Goal: Task Accomplishment & Management: Use online tool/utility

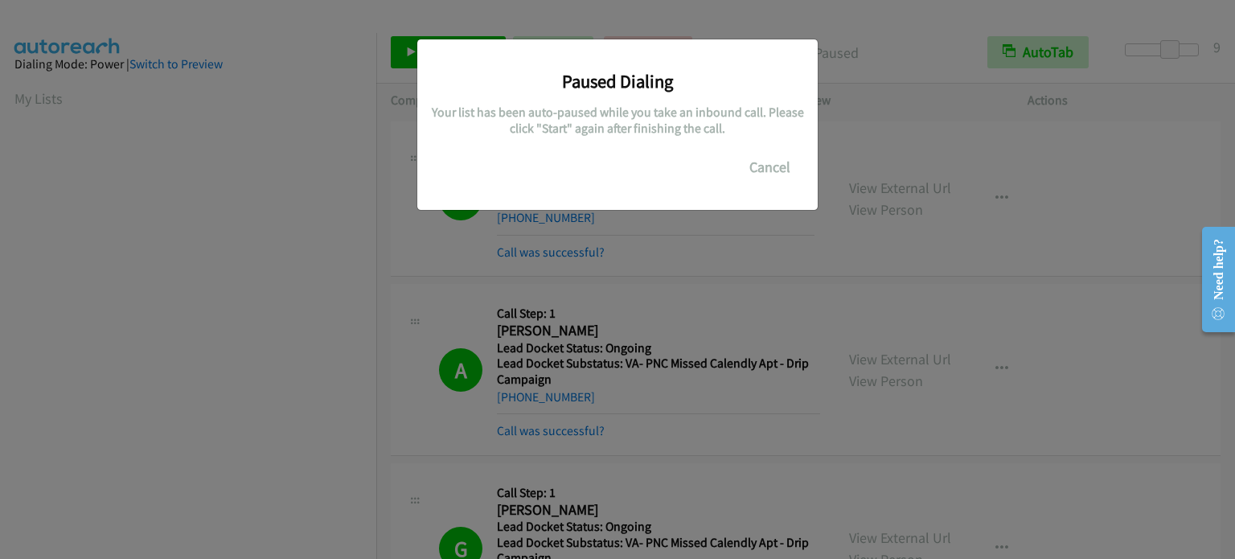
scroll to position [343, 0]
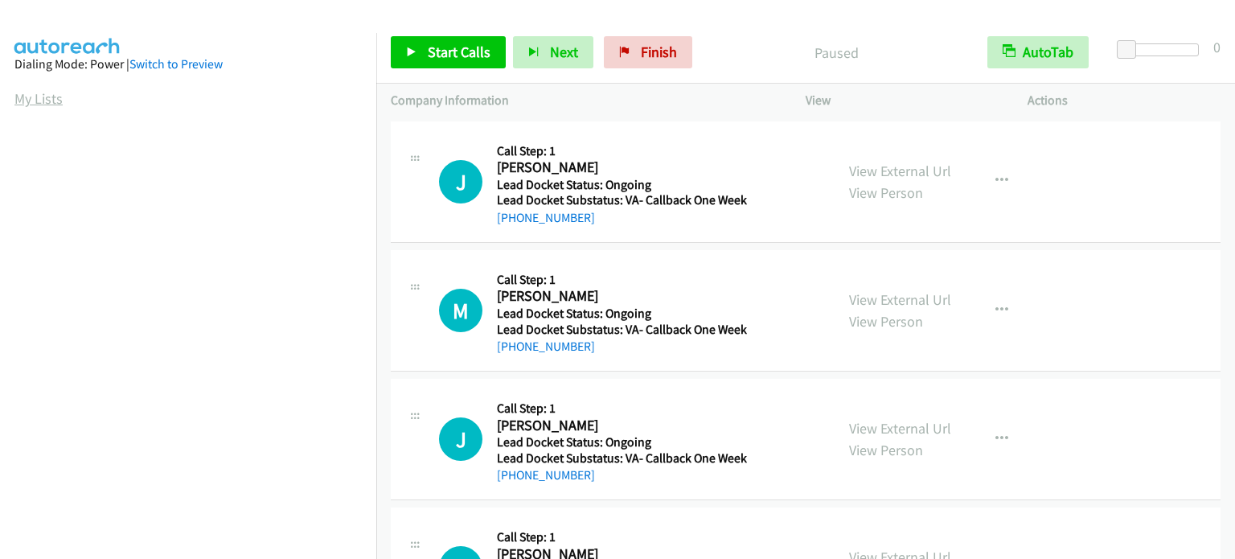
click at [26, 92] on link "My Lists" at bounding box center [38, 98] width 48 height 18
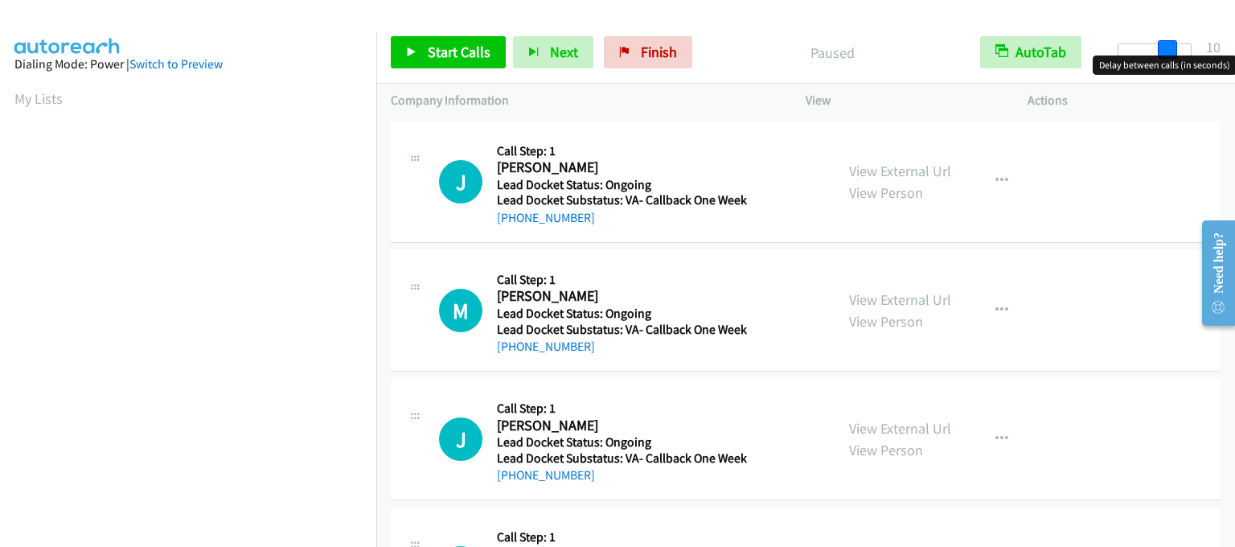
drag, startPoint x: 1128, startPoint y: 49, endPoint x: 1177, endPoint y: 55, distance: 49.4
click at [1177, 55] on body "Start Calls Pause Next Finish Paused AutoTab AutoTab 10 Company Information Inf…" at bounding box center [617, 38] width 1235 height 76
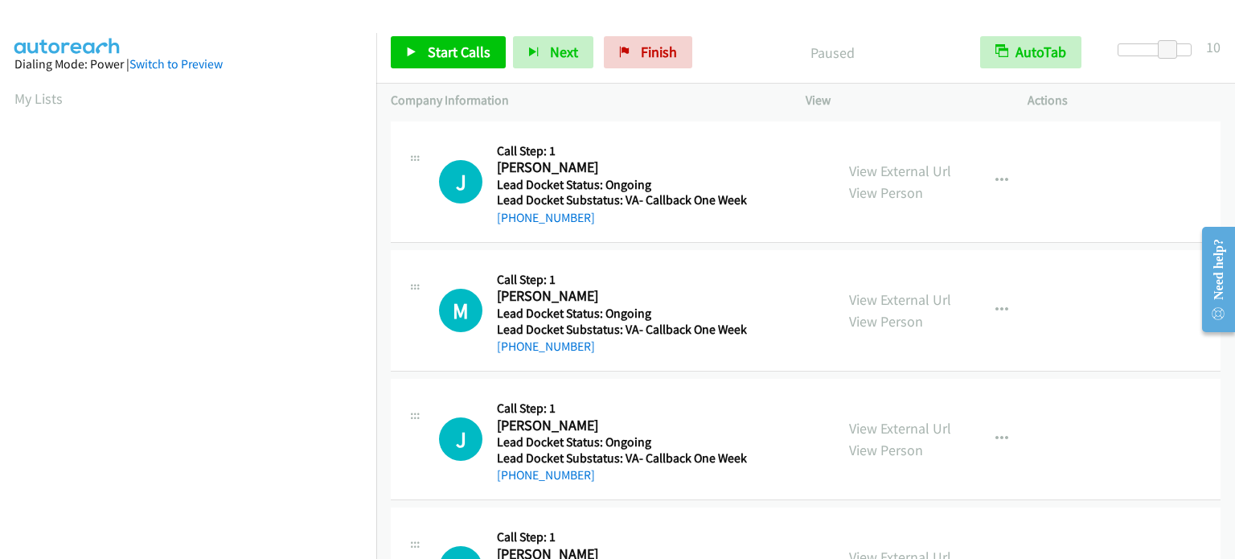
click at [141, 103] on section "My Lists" at bounding box center [187, 99] width 347 height 22
click at [424, 64] on link "Start Calls" at bounding box center [448, 52] width 115 height 32
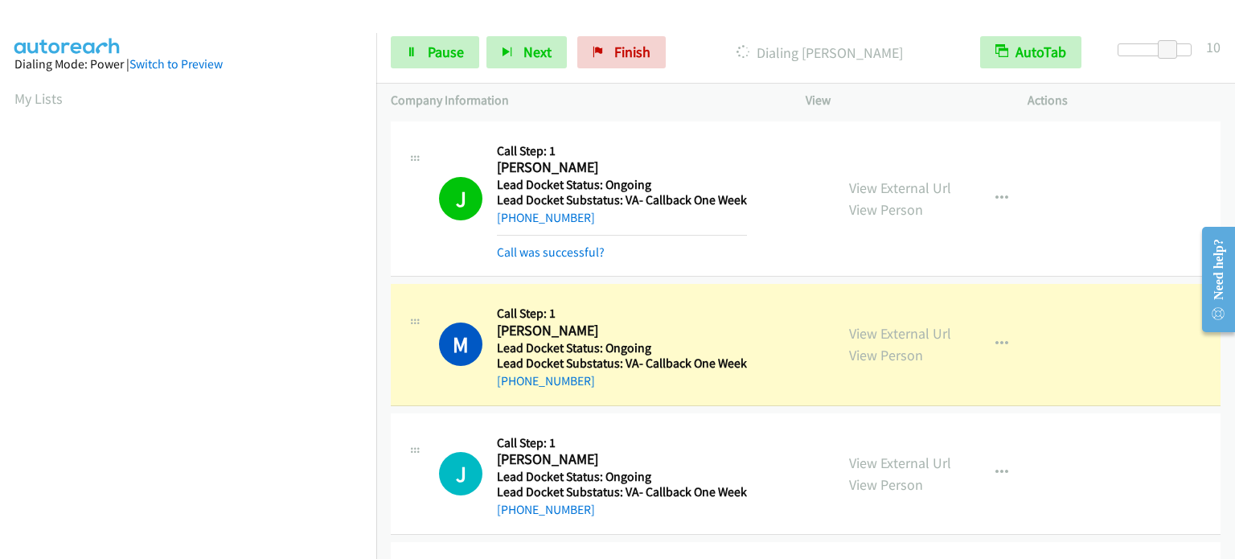
scroll to position [343, 0]
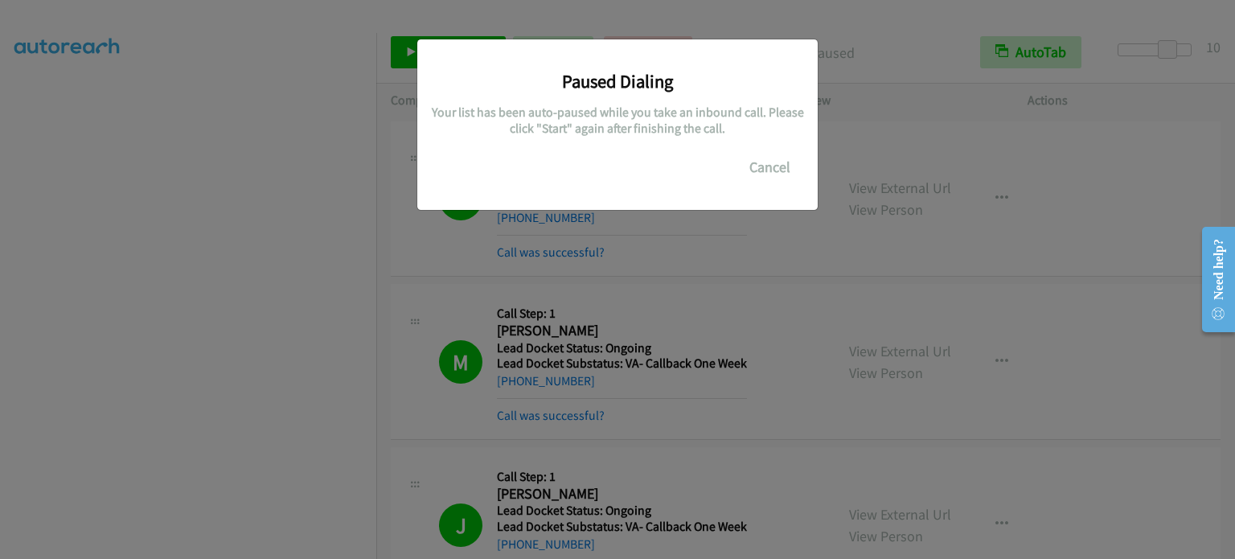
click at [229, 488] on div "Paused Dialing Your list has been auto-paused while you take an inbound call. P…" at bounding box center [617, 286] width 1235 height 544
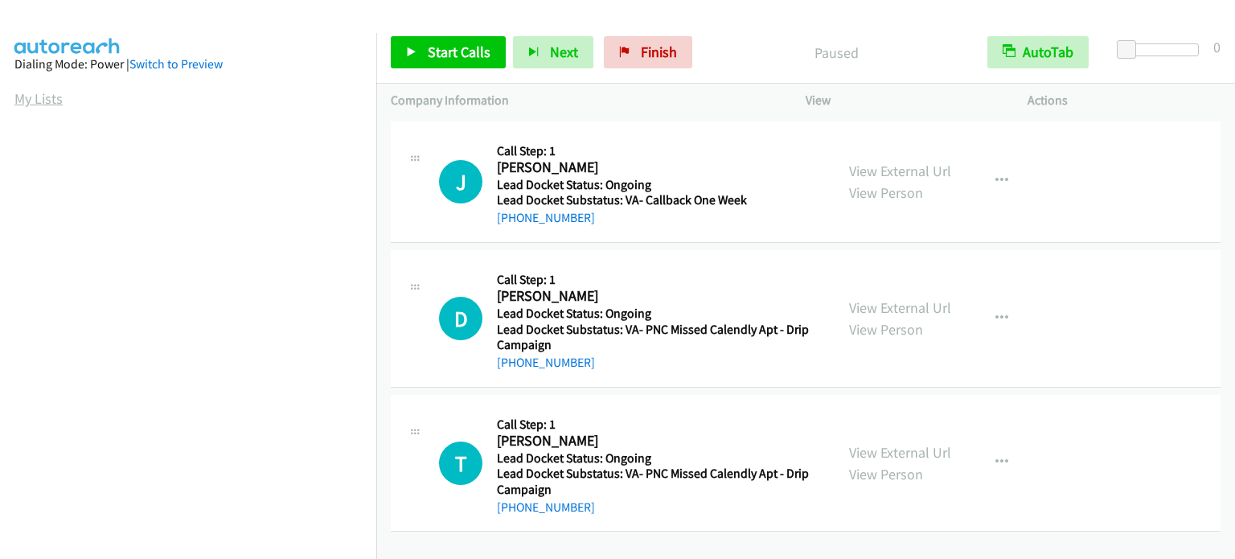
click at [39, 103] on link "My Lists" at bounding box center [38, 98] width 48 height 18
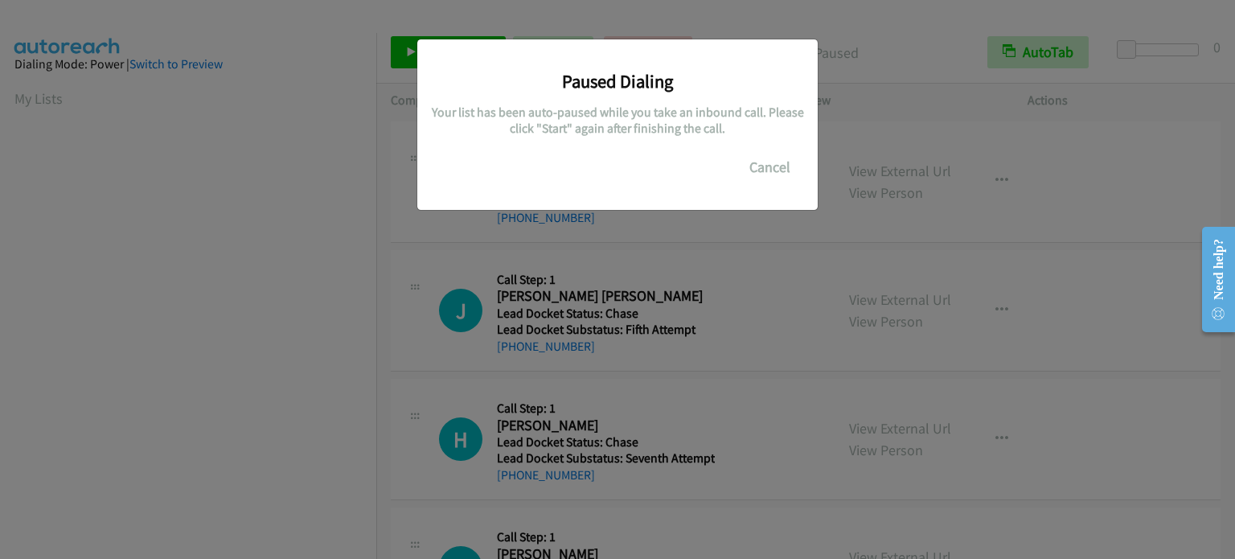
click at [434, 258] on div "Paused Dialing Your list has been auto-paused while you take an inbound call. P…" at bounding box center [617, 286] width 1235 height 544
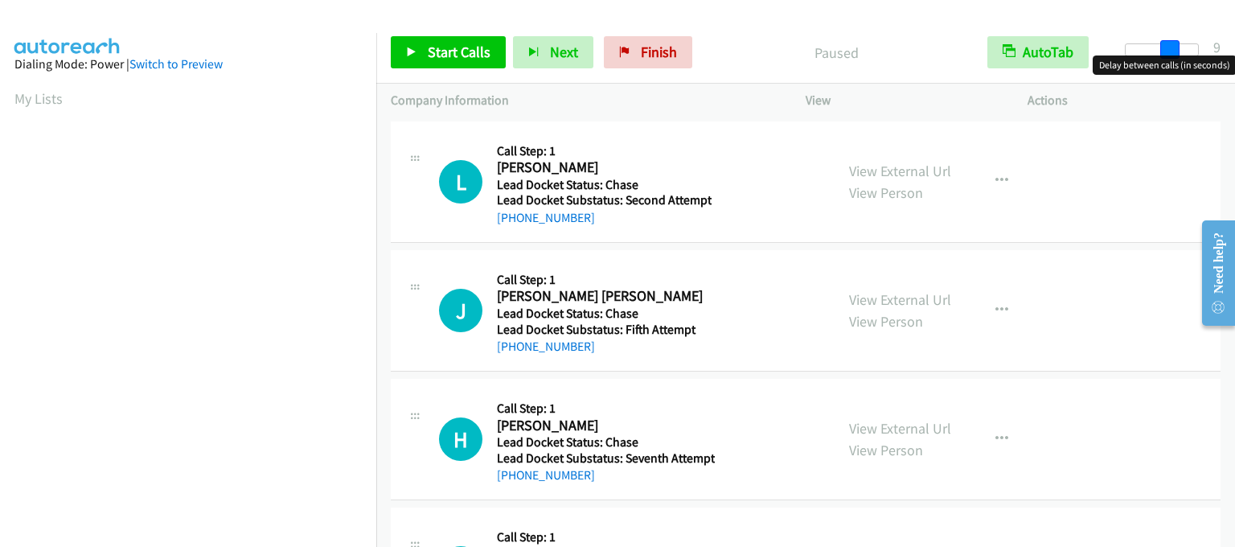
drag, startPoint x: 1127, startPoint y: 52, endPoint x: 1169, endPoint y: 52, distance: 42.6
click at [1169, 52] on span at bounding box center [1169, 49] width 19 height 19
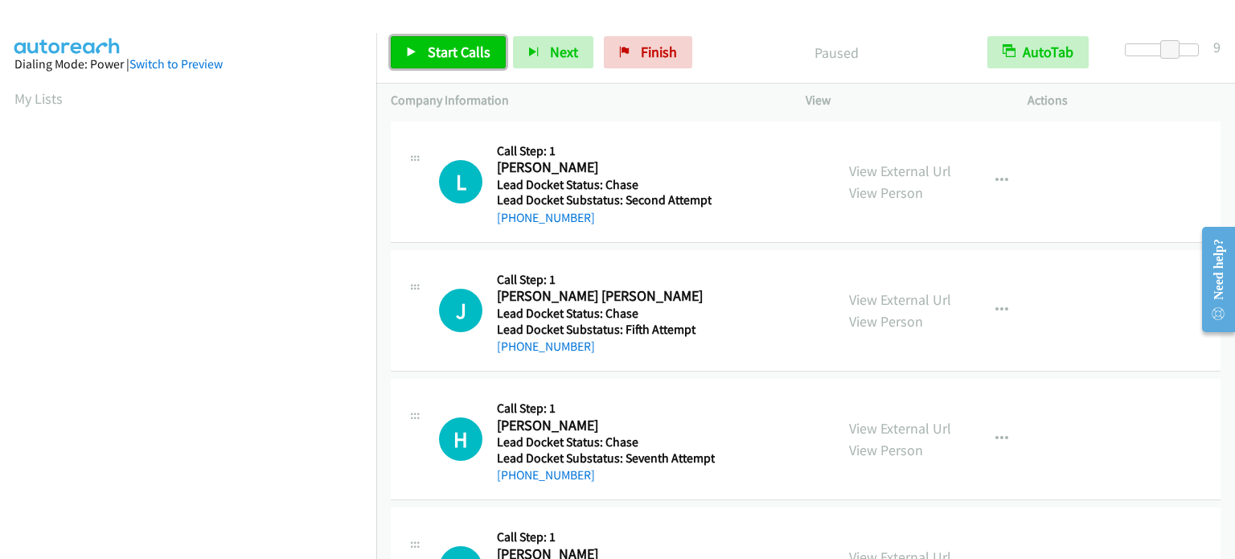
click at [441, 50] on span "Start Calls" at bounding box center [459, 52] width 63 height 18
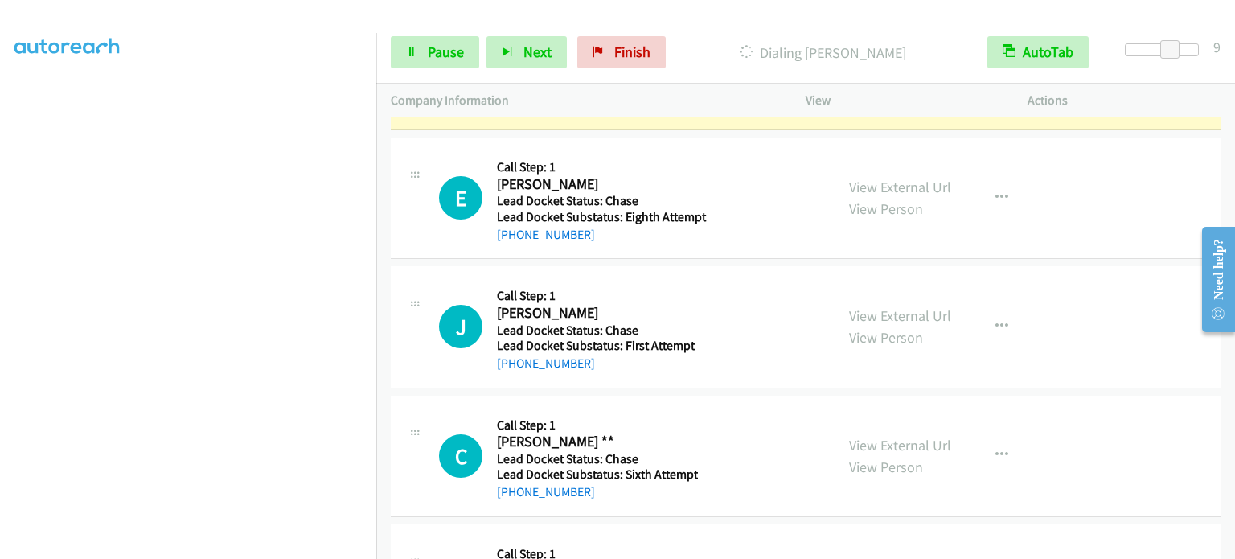
scroll to position [611, 0]
